Goal: Task Accomplishment & Management: Use online tool/utility

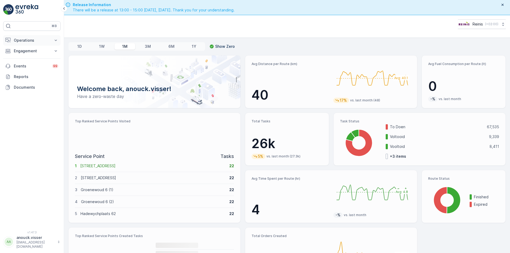
click at [55, 42] on icon at bounding box center [55, 40] width 5 height 5
click at [29, 64] on p "Routes & Tasks" at bounding box center [27, 64] width 27 height 5
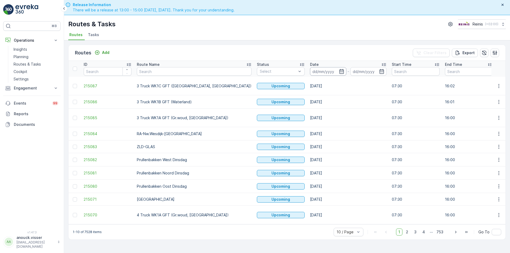
click at [310, 68] on input at bounding box center [328, 71] width 36 height 8
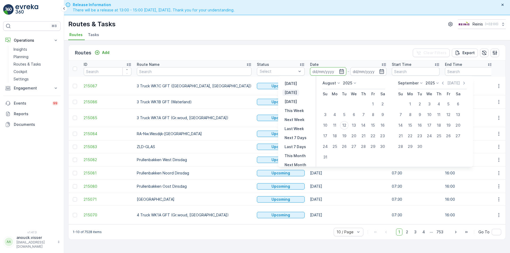
click at [289, 93] on p "[DATE]" at bounding box center [290, 92] width 12 height 5
type input "[DATE]"
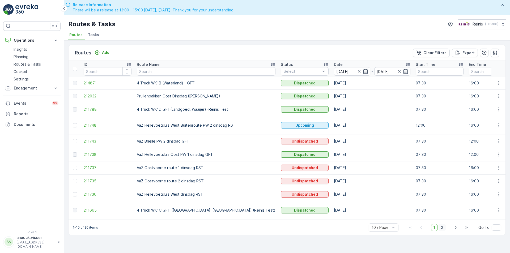
click at [444, 231] on span "2" at bounding box center [441, 227] width 7 height 7
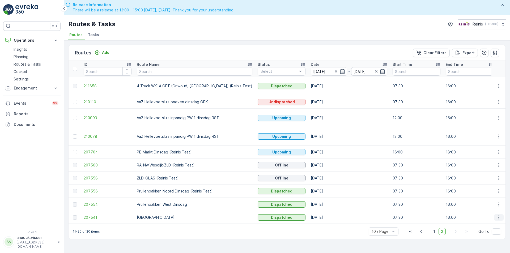
click at [498, 215] on icon "button" at bounding box center [498, 217] width 5 height 5
click at [495, 235] on span "View Route Tracking" at bounding box center [489, 232] width 37 height 5
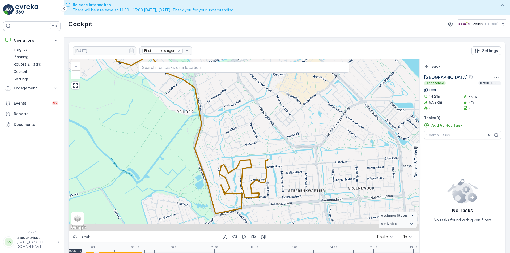
drag, startPoint x: 295, startPoint y: 216, endPoint x: 284, endPoint y: 196, distance: 22.2
click at [284, 196] on div "+ − Satellite Roadmap Terrain Hybrid Leaflet Keyboard shortcuts Map Data Map da…" at bounding box center [243, 145] width 351 height 172
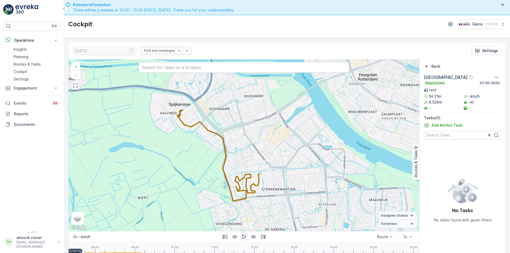
click at [244, 235] on icon "button" at bounding box center [243, 236] width 5 height 5
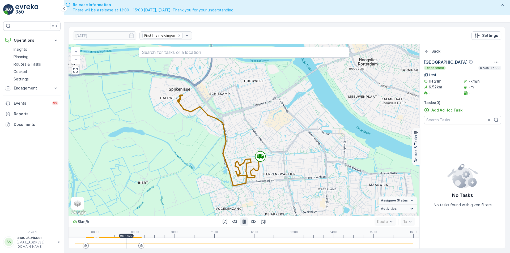
drag, startPoint x: 81, startPoint y: 242, endPoint x: 125, endPoint y: 244, distance: 44.3
click at [125, 244] on div at bounding box center [244, 243] width 338 height 11
click at [245, 222] on icon "button" at bounding box center [243, 221] width 3 height 5
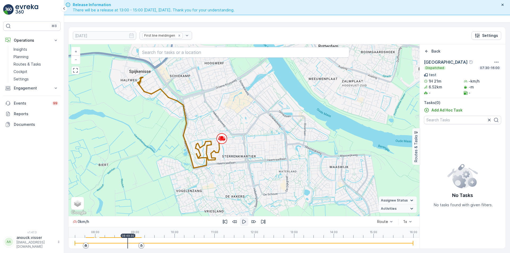
drag, startPoint x: 299, startPoint y: 177, endPoint x: 265, endPoint y: 157, distance: 40.0
click at [265, 157] on div "+ − Satellite Roadmap Terrain Hybrid Leaflet Keyboard shortcuts Map Data Map da…" at bounding box center [243, 130] width 351 height 172
